Goal: Task Accomplishment & Management: Manage account settings

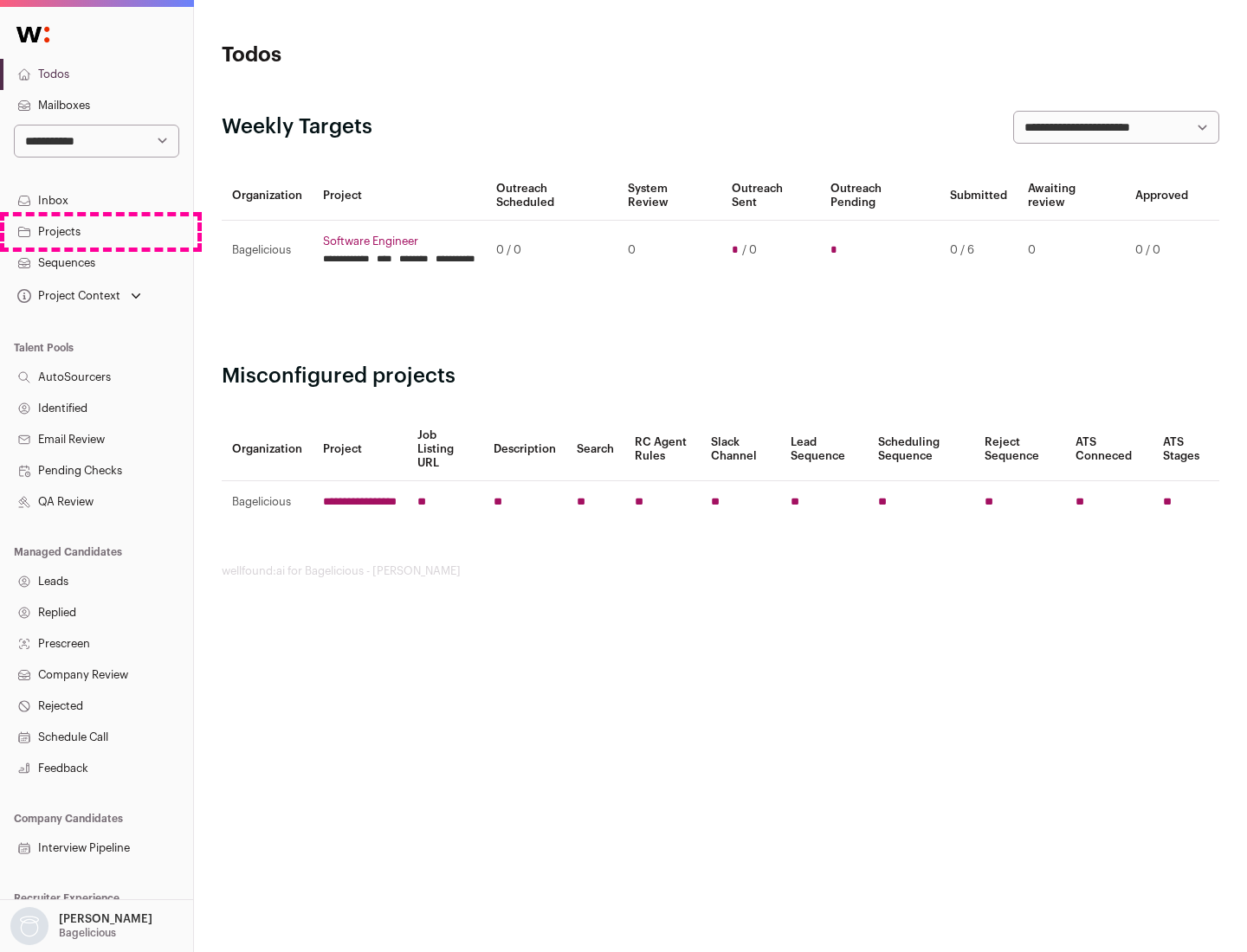
click at [96, 231] on link "Projects" at bounding box center [97, 232] width 193 height 32
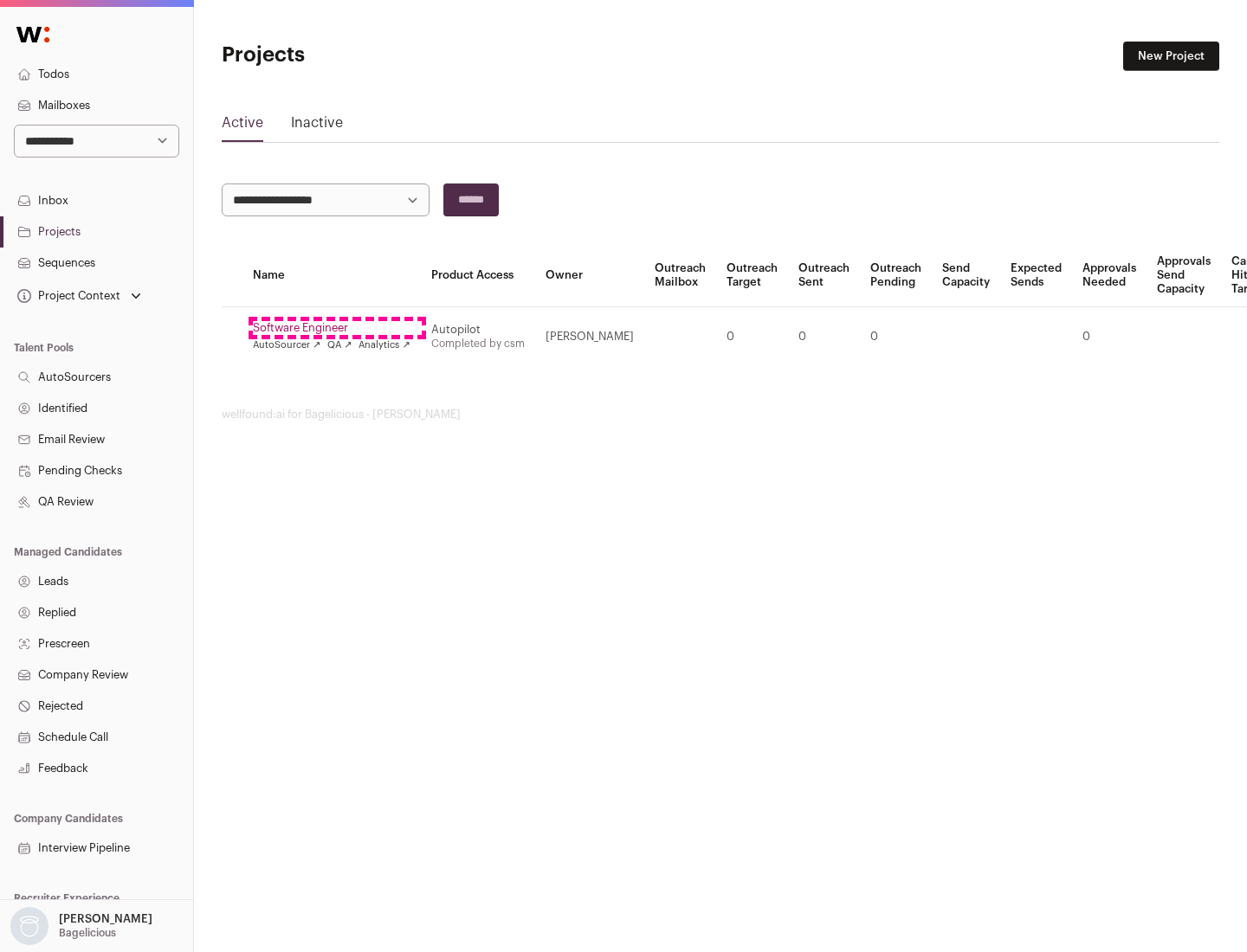
click at [336, 329] on link "Software Engineer" at bounding box center [331, 329] width 158 height 14
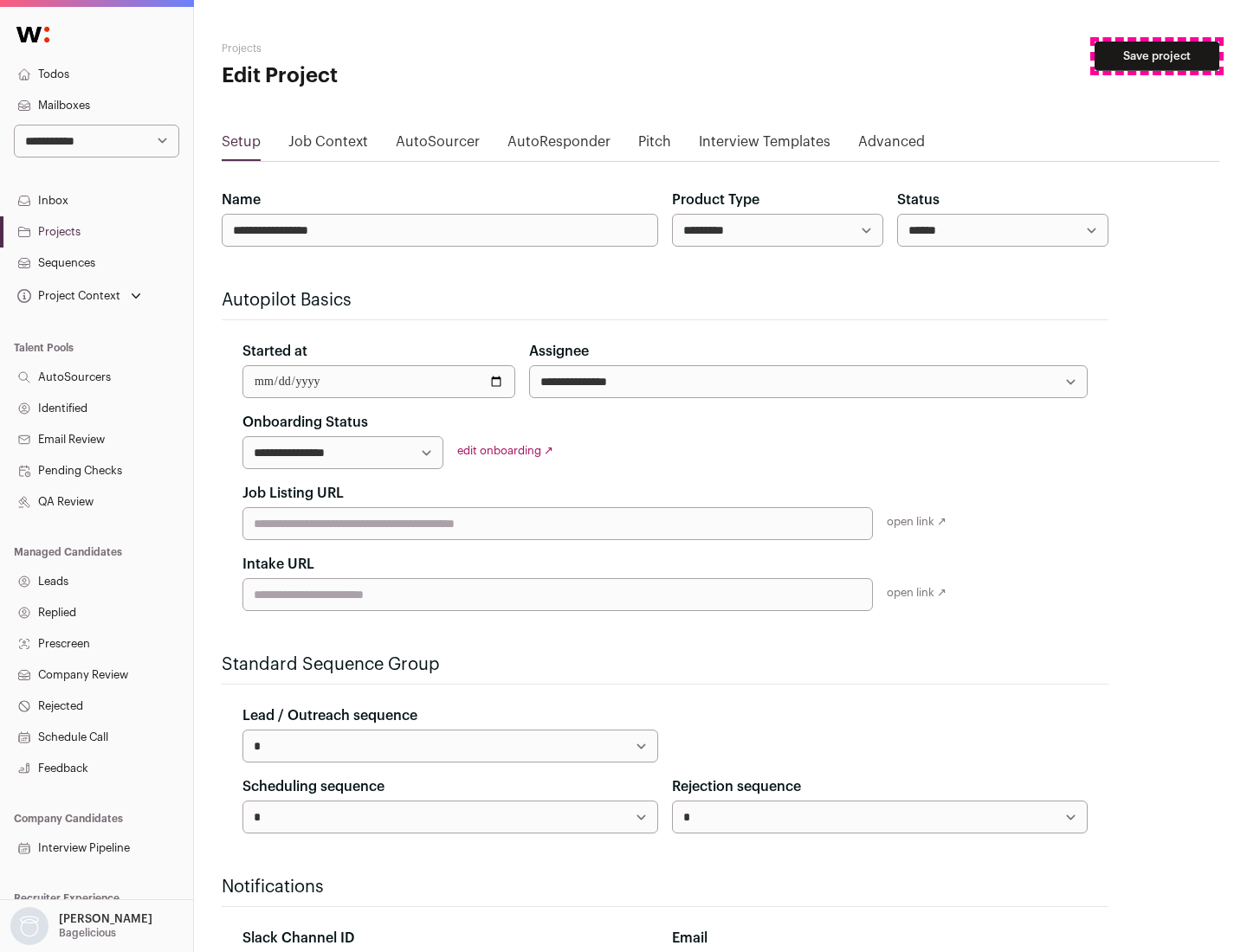
click at [1157, 56] on button "Save project" at bounding box center [1156, 56] width 124 height 30
